Goal: Browse casually: Explore the website without a specific task or goal

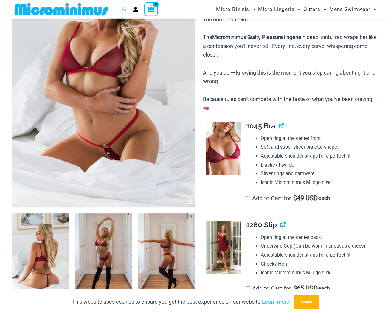
scroll to position [27, 0]
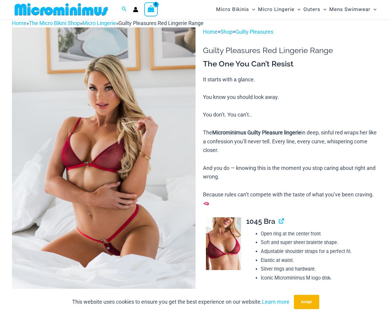
click at [114, 162] on img at bounding box center [104, 164] width 184 height 275
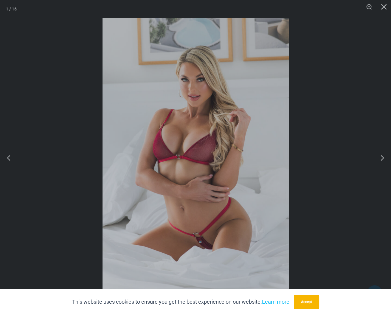
click at [190, 157] on div "“The Hottest Styles You’ve Never Seen” Exclusive Looks. Private Drops. Only Our…" at bounding box center [195, 157] width 391 height 315
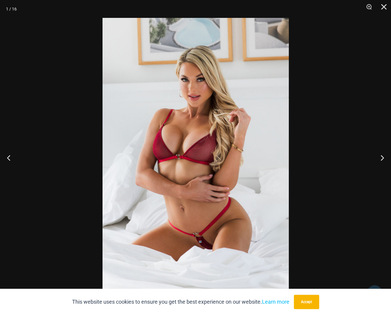
click at [190, 157] on img at bounding box center [196, 157] width 186 height 279
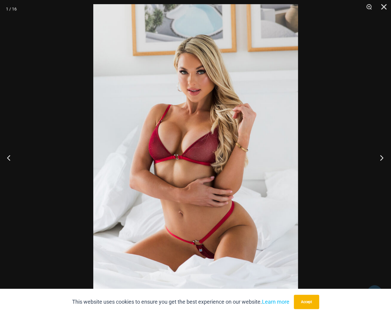
click at [382, 157] on button "Next" at bounding box center [380, 158] width 22 height 30
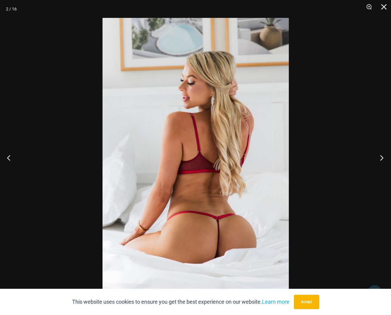
click at [382, 157] on button "Next" at bounding box center [380, 158] width 22 height 30
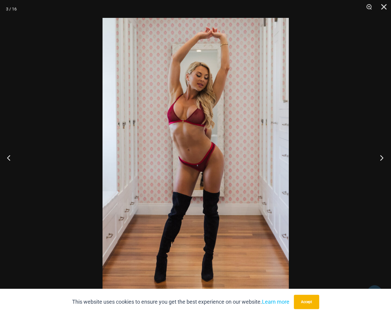
click at [382, 157] on button "Next" at bounding box center [380, 158] width 22 height 30
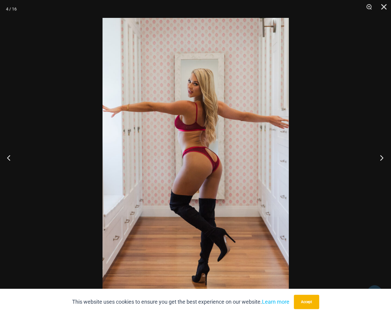
click at [382, 157] on button "Next" at bounding box center [380, 158] width 22 height 30
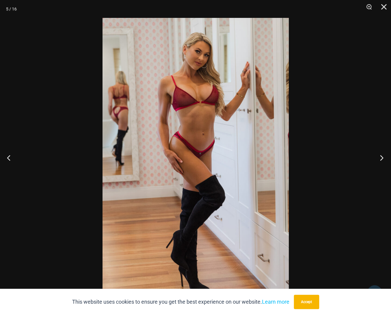
click at [382, 157] on button "Next" at bounding box center [380, 158] width 22 height 30
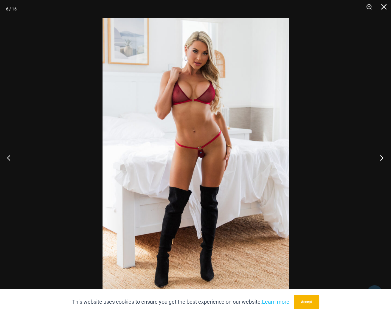
click at [382, 157] on button "Next" at bounding box center [380, 158] width 22 height 30
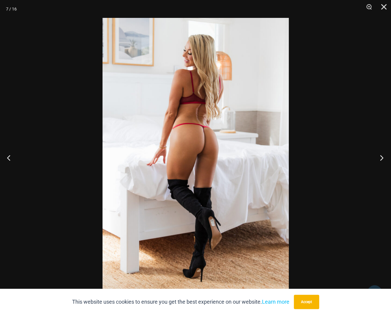
click at [382, 157] on button "Next" at bounding box center [380, 158] width 22 height 30
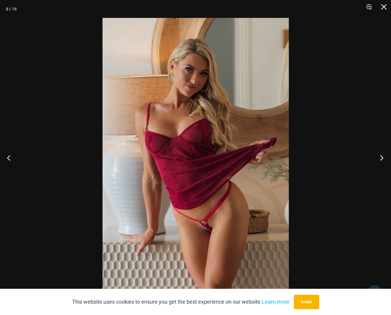
click at [382, 157] on button "Next" at bounding box center [380, 158] width 22 height 30
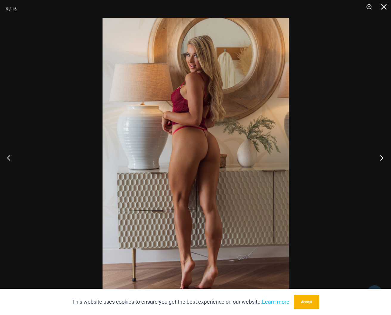
click at [382, 157] on button "Next" at bounding box center [380, 158] width 22 height 30
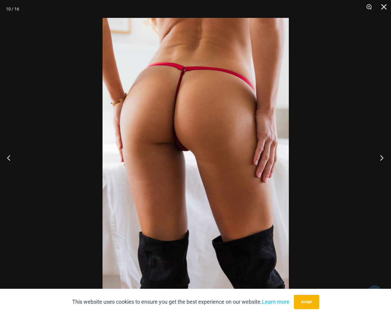
click at [382, 157] on button "Next" at bounding box center [380, 158] width 22 height 30
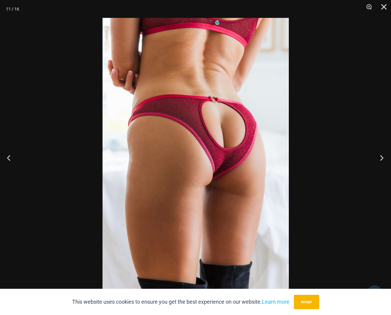
click at [382, 157] on button "Next" at bounding box center [380, 158] width 22 height 30
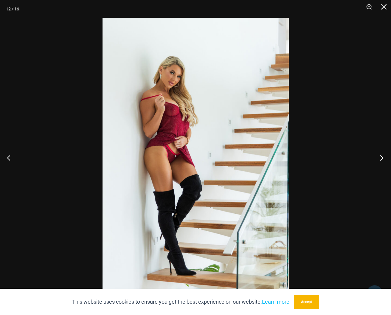
click at [382, 157] on button "Next" at bounding box center [380, 158] width 22 height 30
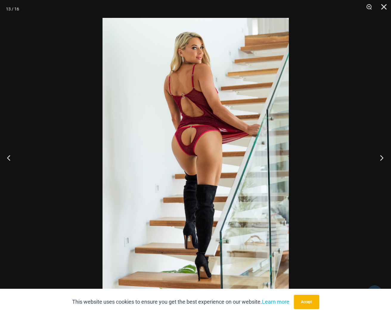
click at [382, 157] on button "Next" at bounding box center [380, 158] width 22 height 30
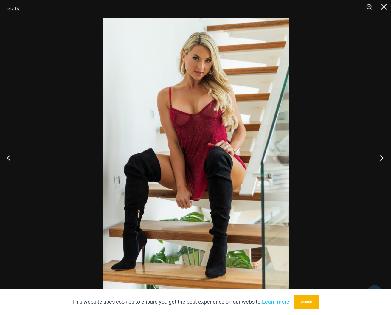
click at [382, 157] on button "Next" at bounding box center [380, 158] width 22 height 30
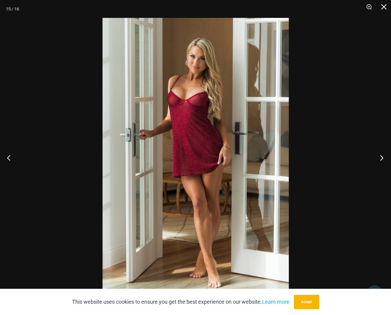
click at [382, 157] on button "Next" at bounding box center [380, 158] width 22 height 30
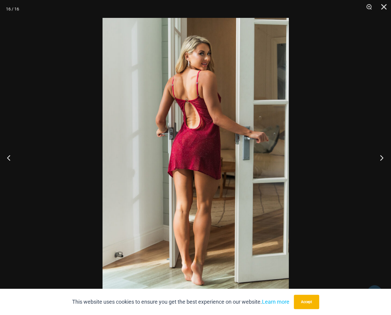
click at [382, 157] on button "Next" at bounding box center [380, 158] width 22 height 30
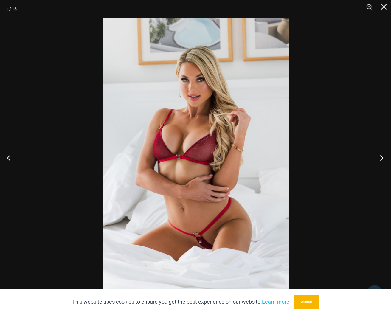
click at [382, 157] on button "Next" at bounding box center [380, 158] width 22 height 30
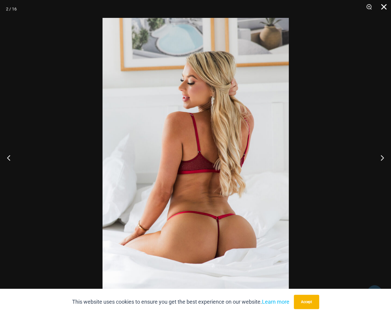
click at [382, 7] on button "Close" at bounding box center [381, 9] width 15 height 18
